Goal: Task Accomplishment & Management: Complete application form

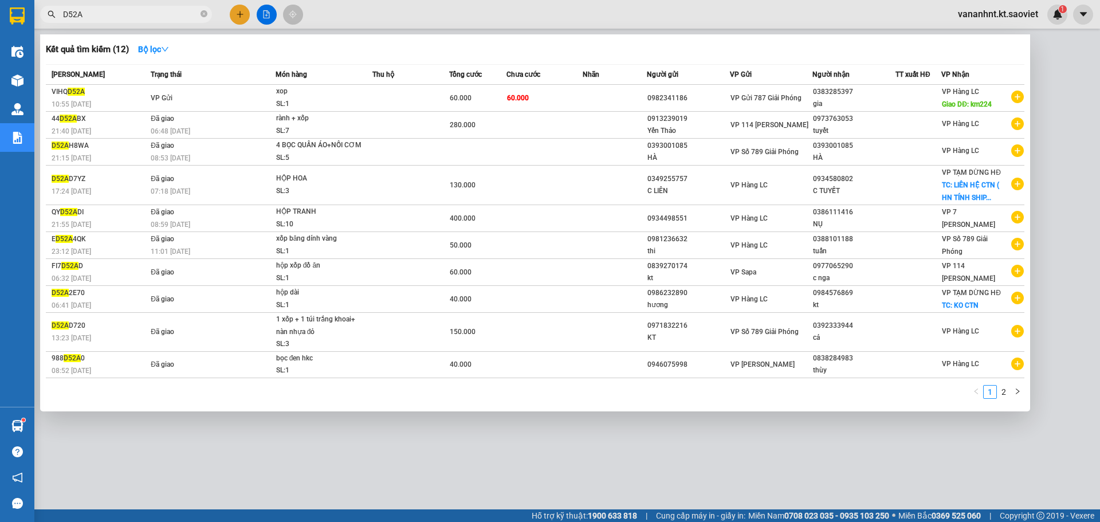
click at [88, 19] on input "D52A" at bounding box center [130, 14] width 135 height 13
type input "D"
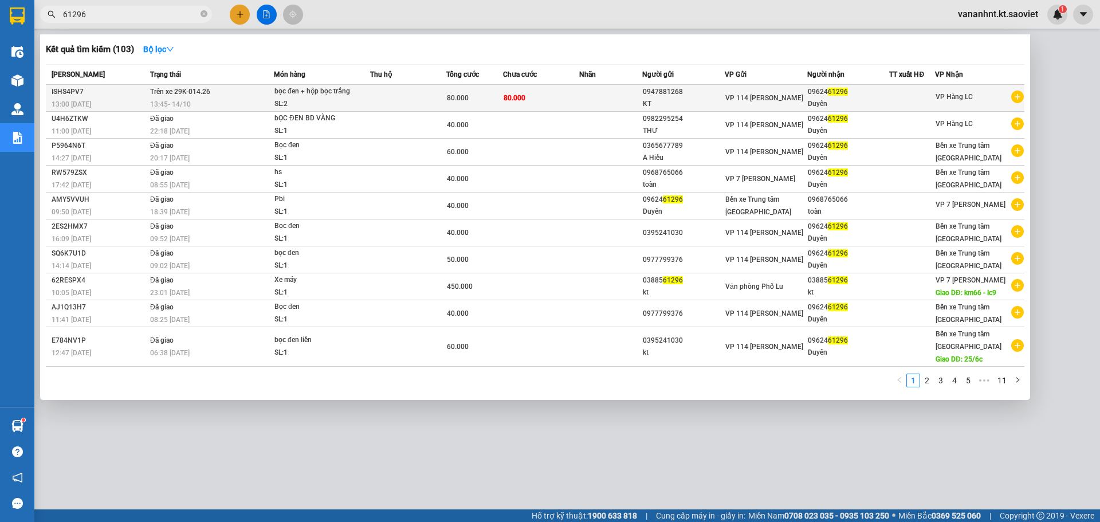
type input "61296"
click at [532, 101] on td "80.000" at bounding box center [541, 98] width 76 height 27
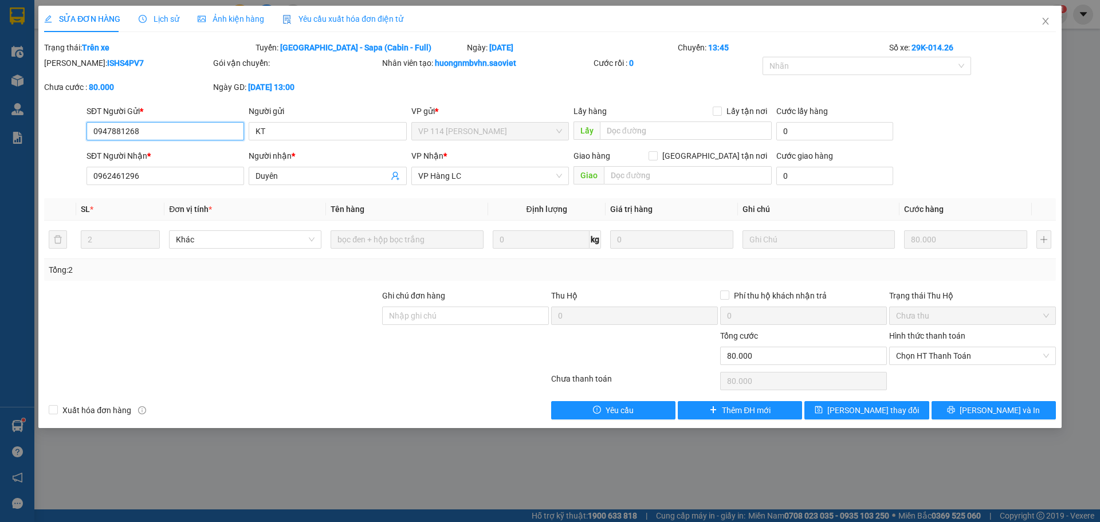
type input "0947881268"
type input "KT"
type input "0962461296"
type input "Duyên"
type input "0"
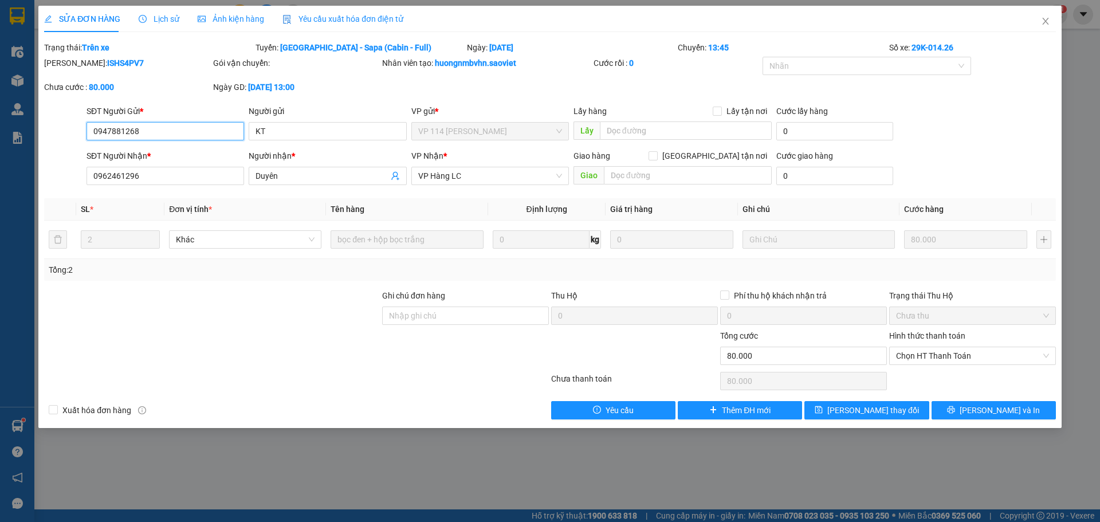
type input "80.000"
click at [511, 179] on span "VP Hàng LC" at bounding box center [490, 175] width 144 height 17
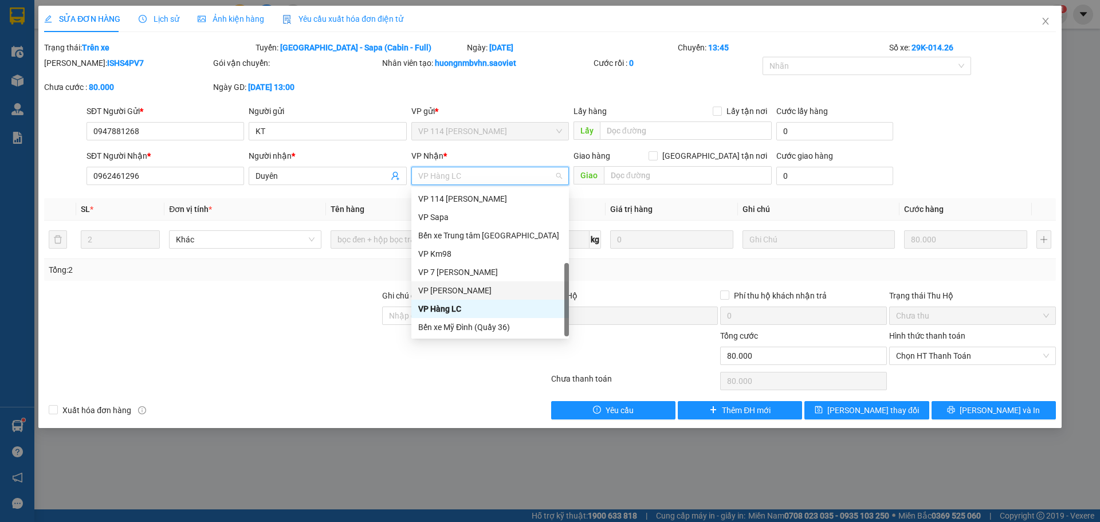
scroll to position [71, 0]
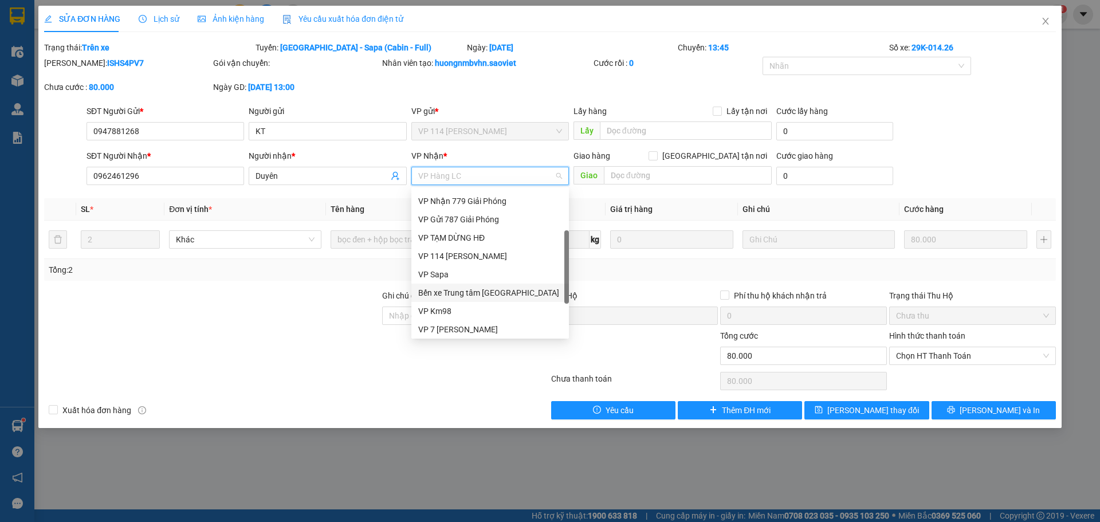
click at [485, 291] on div "Bến xe Trung tâm [GEOGRAPHIC_DATA]" at bounding box center [490, 293] width 144 height 13
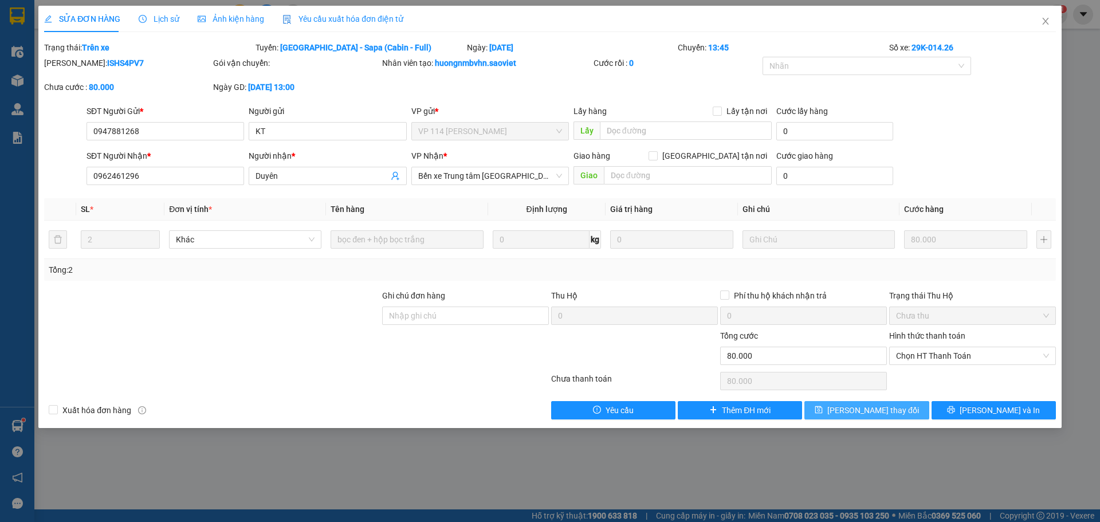
click at [883, 405] on span "[PERSON_NAME] thay đổi" at bounding box center [874, 410] width 92 height 13
